Goal: Task Accomplishment & Management: Manage account settings

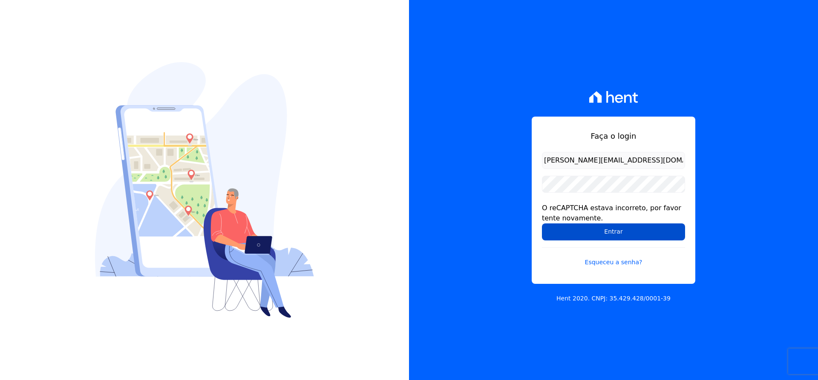
click at [615, 236] on input "Entrar" at bounding box center [613, 232] width 143 height 17
click at [542, 224] on input "Entrar" at bounding box center [613, 232] width 143 height 17
click at [613, 233] on input "Entrar" at bounding box center [613, 232] width 143 height 17
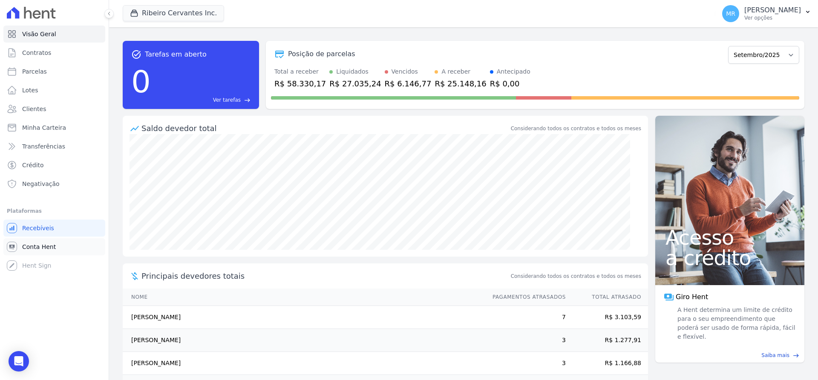
click at [36, 248] on span "Conta Hent" at bounding box center [39, 247] width 34 height 9
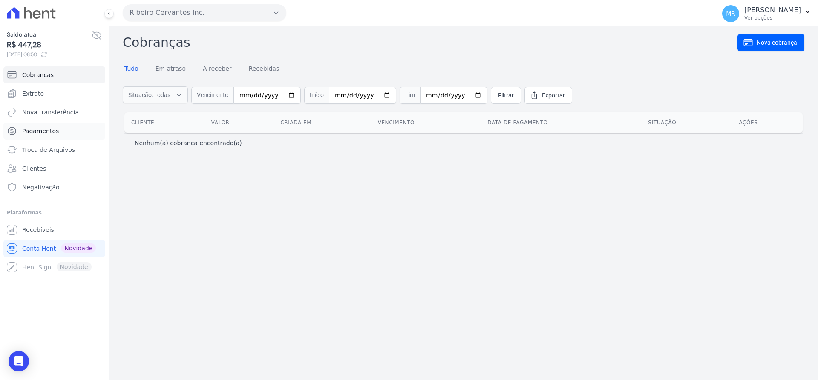
click at [43, 133] on span "Pagamentos" at bounding box center [40, 131] width 37 height 9
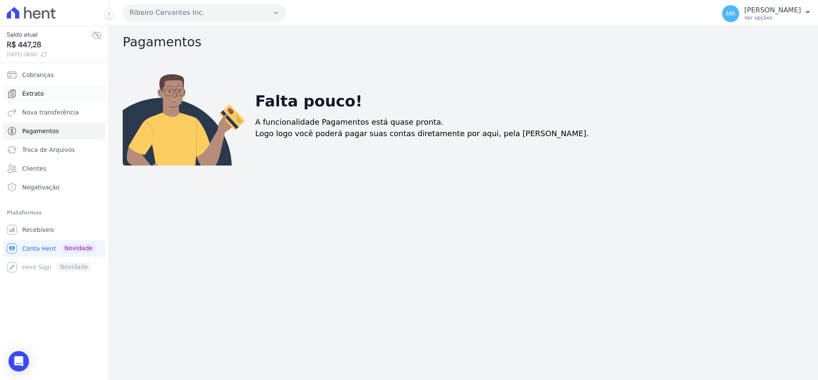
click at [33, 98] on span "Extrato" at bounding box center [33, 93] width 22 height 9
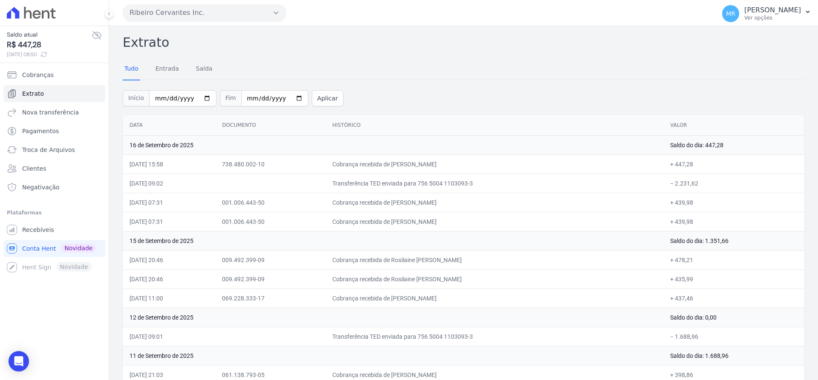
click at [47, 56] on icon at bounding box center [43, 54] width 7 height 7
click at [47, 54] on icon at bounding box center [43, 54] width 7 height 7
click at [30, 99] on link "Extrato" at bounding box center [54, 93] width 102 height 17
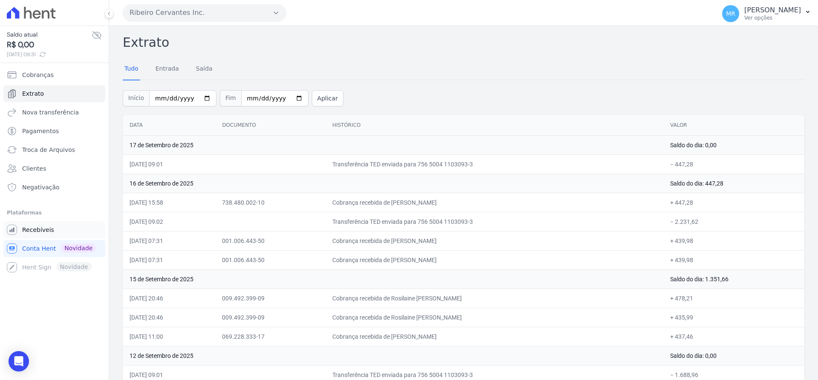
click at [41, 229] on span "Recebíveis" at bounding box center [38, 230] width 32 height 9
